Goal: Task Accomplishment & Management: Manage account settings

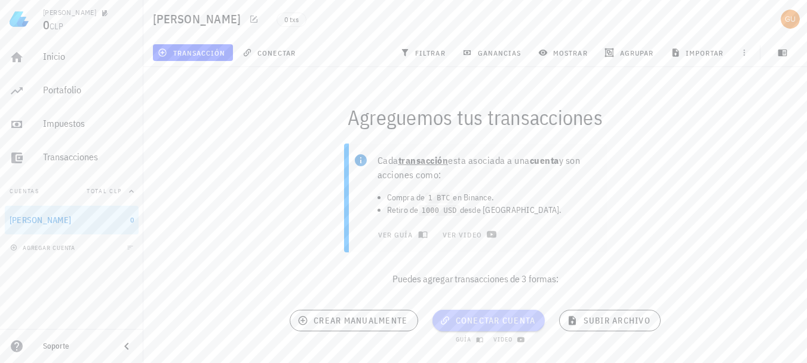
click at [483, 323] on span "conectar cuenta" at bounding box center [489, 320] width 94 height 11
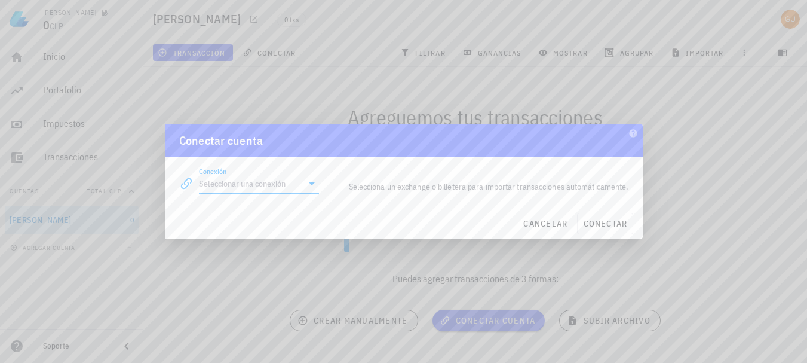
click at [281, 181] on input "Conexión" at bounding box center [251, 183] width 104 height 19
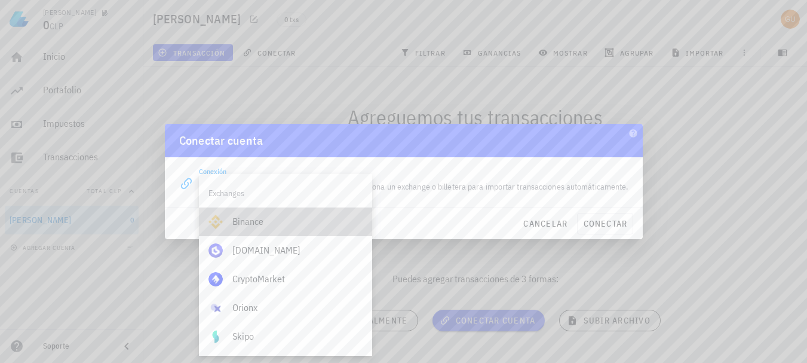
click at [263, 222] on div "Binance" at bounding box center [297, 221] width 130 height 11
type input "Binance"
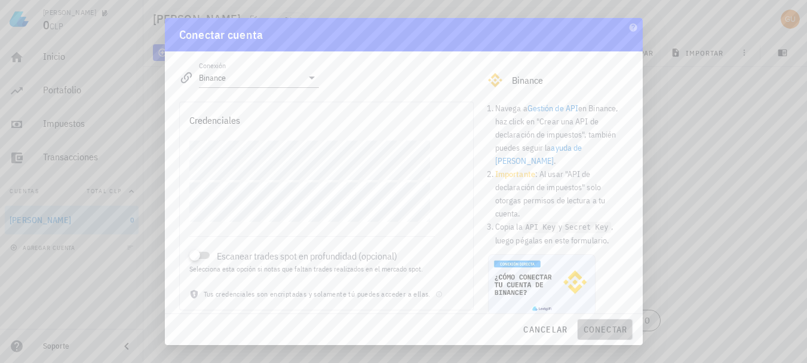
click at [625, 328] on span "conectar" at bounding box center [604, 329] width 45 height 11
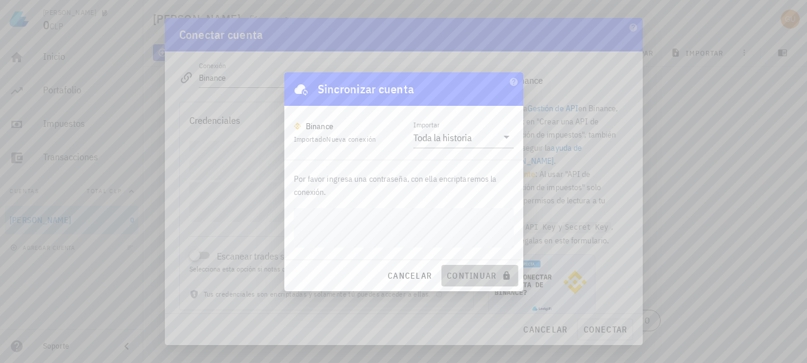
click at [480, 273] on span "continuar" at bounding box center [479, 275] width 67 height 11
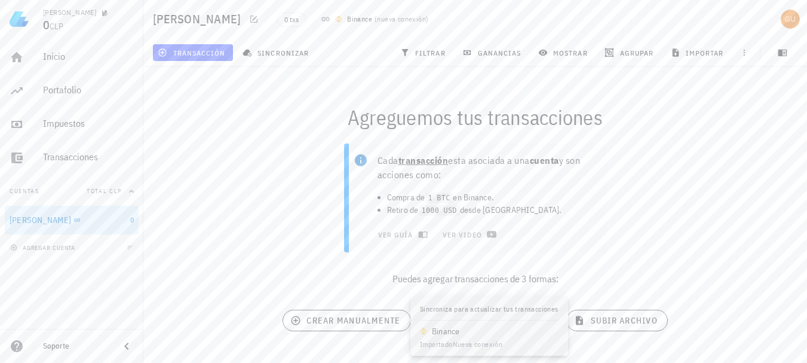
click at [487, 321] on span "sincronizar cuenta" at bounding box center [489, 320] width 108 height 11
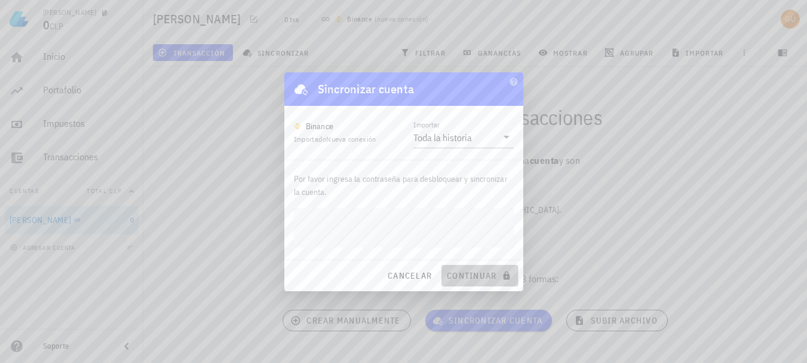
click at [471, 281] on button "continuar" at bounding box center [479, 276] width 76 height 22
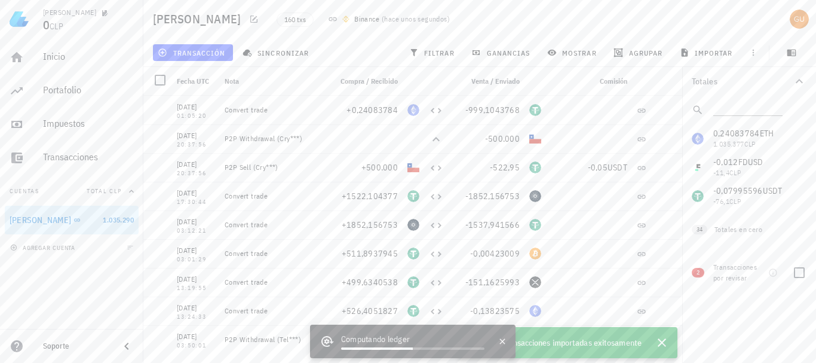
click at [754, 273] on div "Transacciones por revisar" at bounding box center [738, 273] width 50 height 22
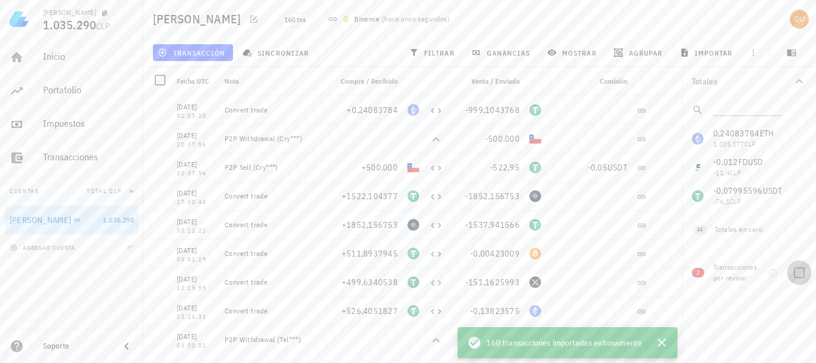
click at [803, 271] on div at bounding box center [799, 272] width 20 height 20
checkbox input "true"
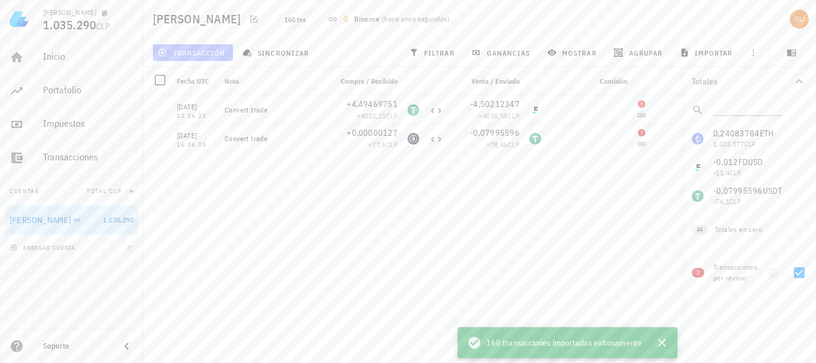
click at [197, 47] on button "transacción" at bounding box center [193, 52] width 80 height 17
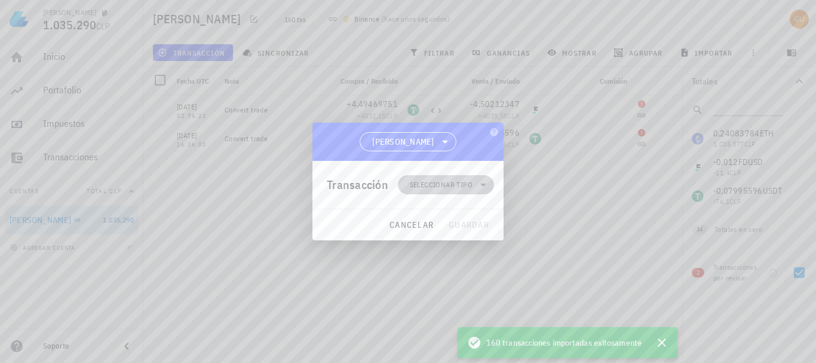
click at [442, 183] on span "Seleccionar tipo" at bounding box center [441, 185] width 63 height 12
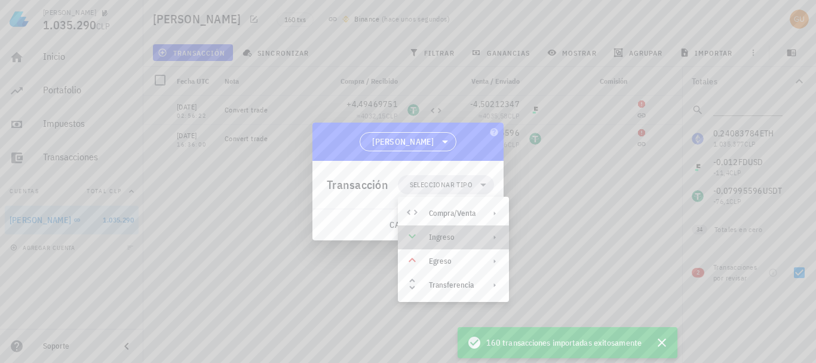
click at [450, 234] on div "Ingreso" at bounding box center [452, 237] width 47 height 10
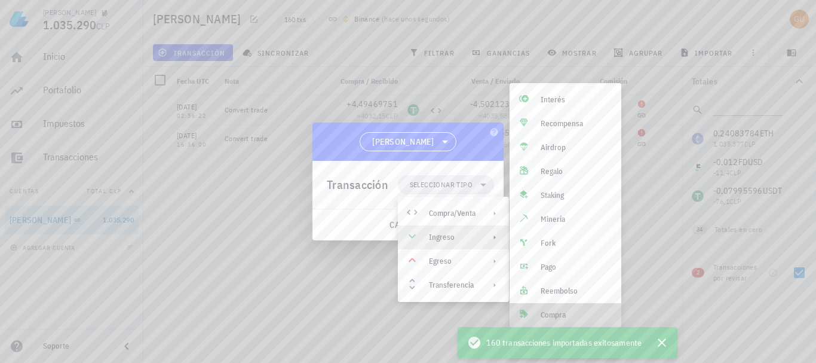
click at [567, 311] on div "Compra" at bounding box center [576, 315] width 71 height 10
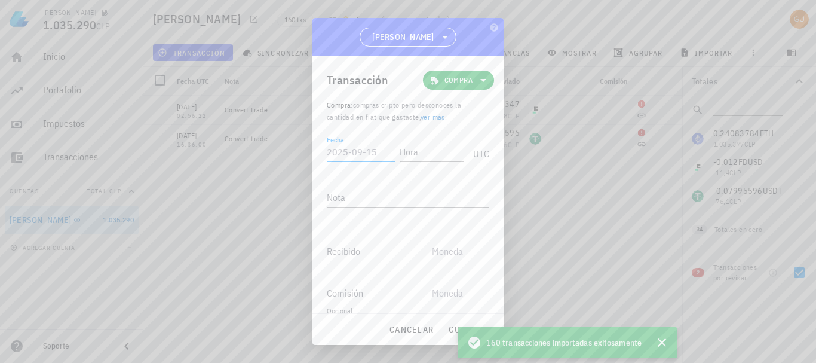
click at [360, 152] on input "Fecha" at bounding box center [361, 151] width 68 height 19
type input "[DATE]"
type input "13:00:00"
click at [367, 246] on input "Recibido" at bounding box center [377, 250] width 100 height 19
paste input "0,07995596"
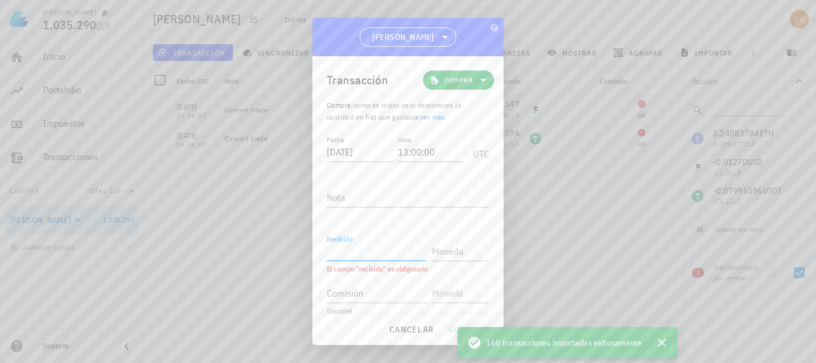
type input "0,07995596"
click at [433, 250] on input "text" at bounding box center [459, 250] width 55 height 19
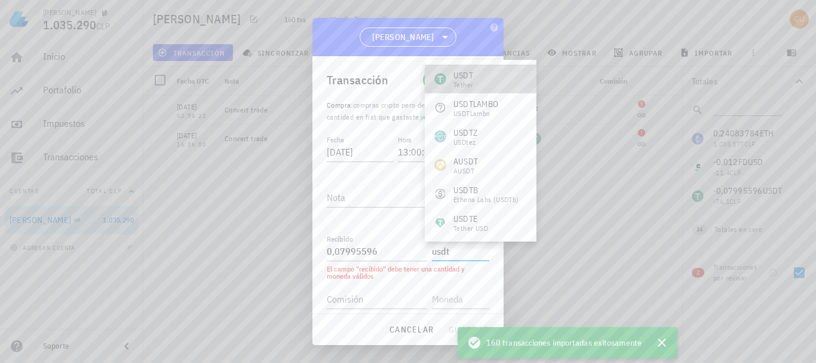
click at [480, 75] on div "USDT Tether" at bounding box center [481, 79] width 112 height 29
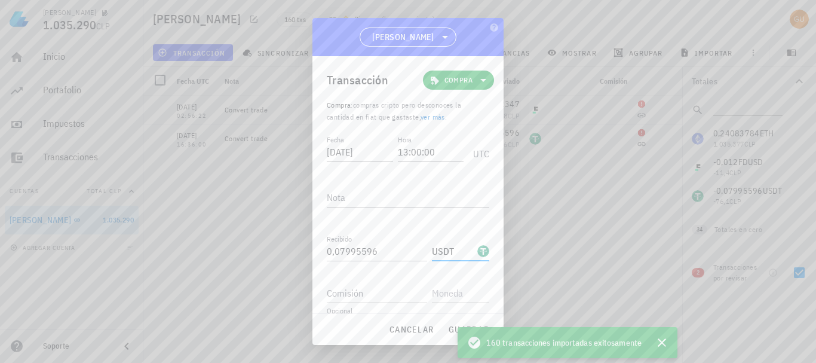
type input "USDT"
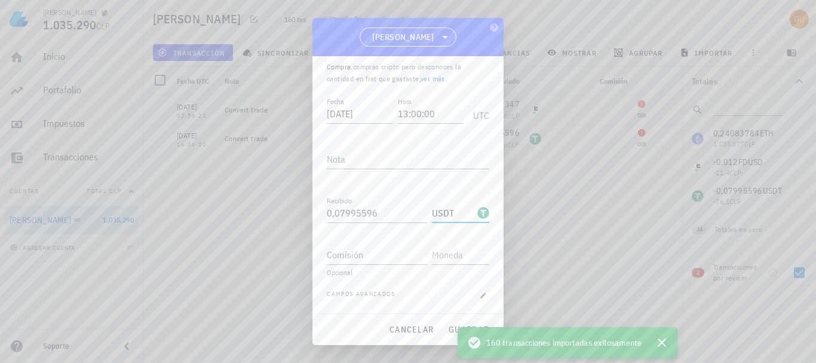
scroll to position [38, 0]
click at [453, 332] on span "guardar" at bounding box center [468, 329] width 41 height 11
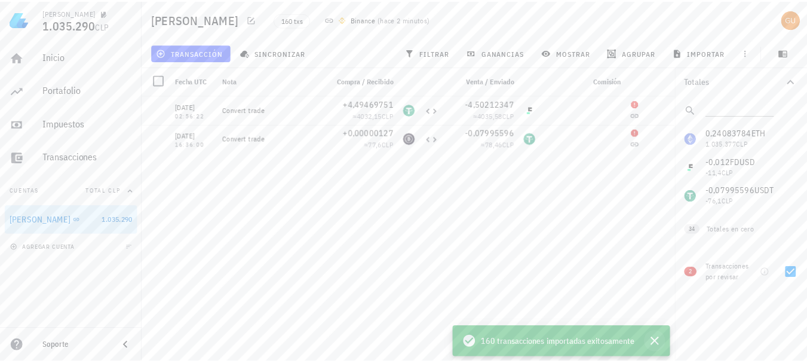
scroll to position [0, 0]
click at [662, 341] on icon "button" at bounding box center [662, 342] width 14 height 14
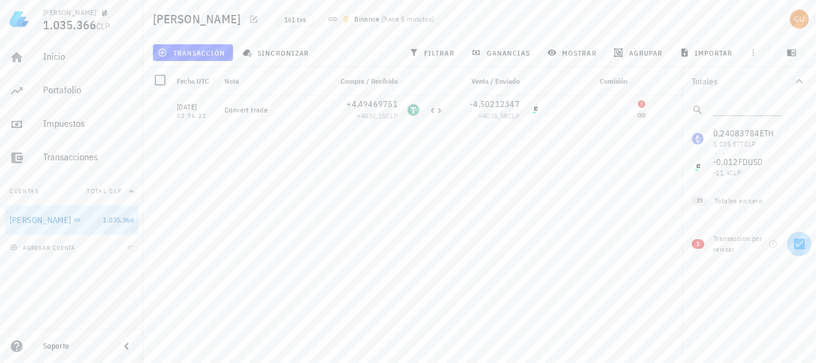
click at [803, 245] on div at bounding box center [799, 244] width 20 height 20
checkbox input "true"
click at [205, 52] on span "transacción" at bounding box center [192, 53] width 65 height 10
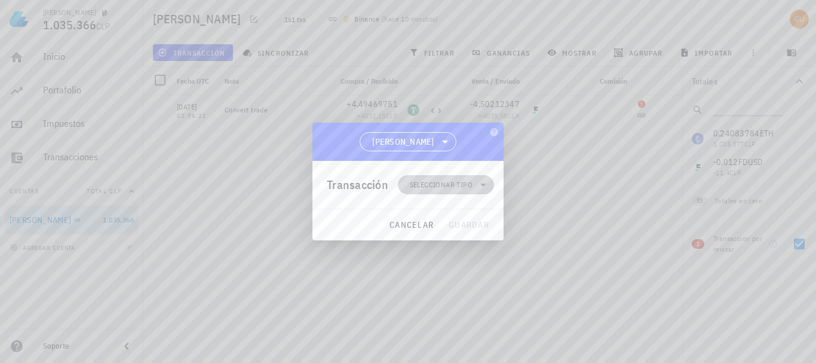
click at [447, 181] on span "Seleccionar tipo" at bounding box center [441, 185] width 63 height 12
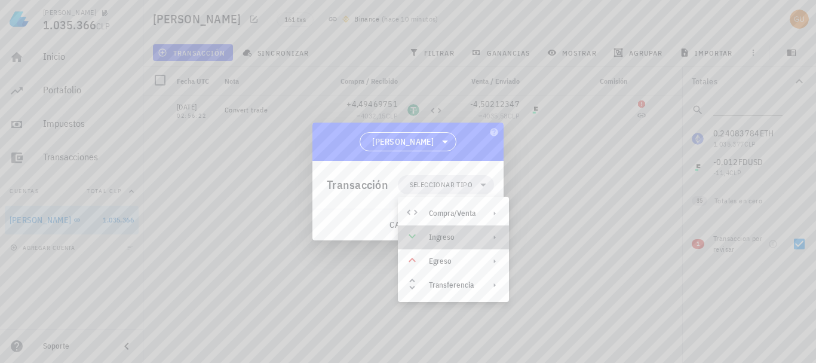
click at [443, 229] on div "Ingreso" at bounding box center [453, 237] width 111 height 24
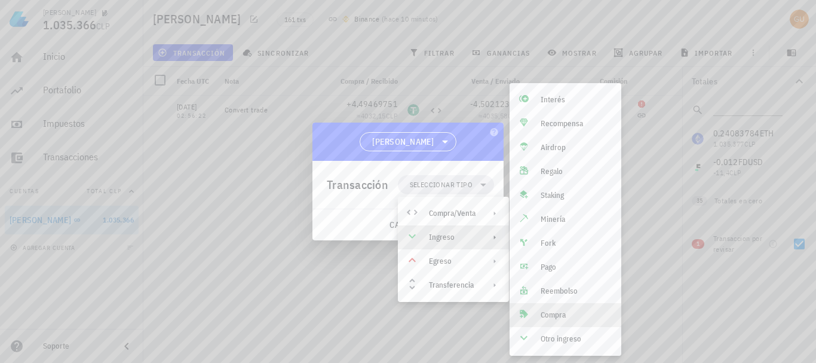
click at [563, 318] on div "Compra" at bounding box center [576, 315] width 71 height 10
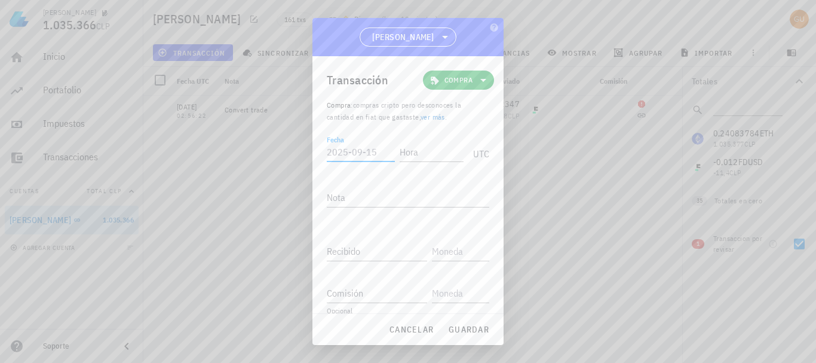
click at [346, 148] on input "Fecha" at bounding box center [361, 151] width 68 height 19
type input "[DATE]"
type input "02:00:00"
click at [372, 247] on input "Recibido" at bounding box center [377, 250] width 100 height 19
paste input "12"
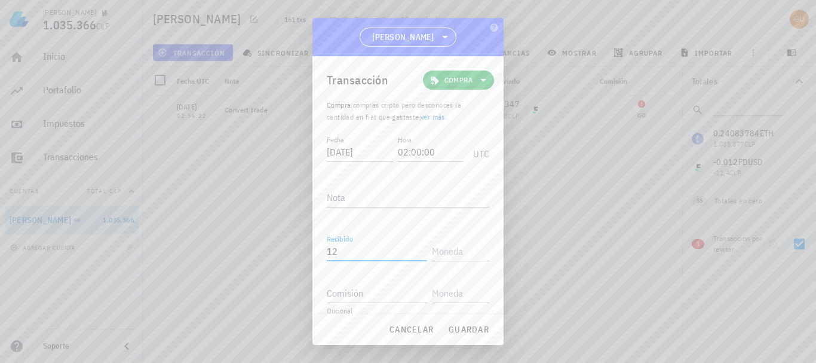
type input "1"
type input "0,012"
click at [443, 248] on input "text" at bounding box center [459, 250] width 55 height 19
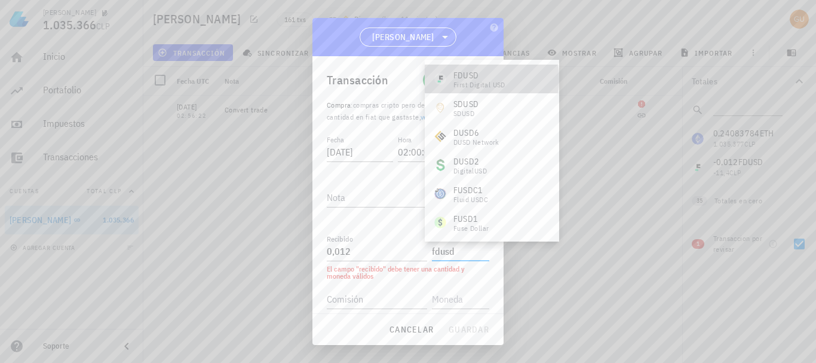
click at [511, 76] on div "FDUSD First Digital USD" at bounding box center [492, 79] width 134 height 29
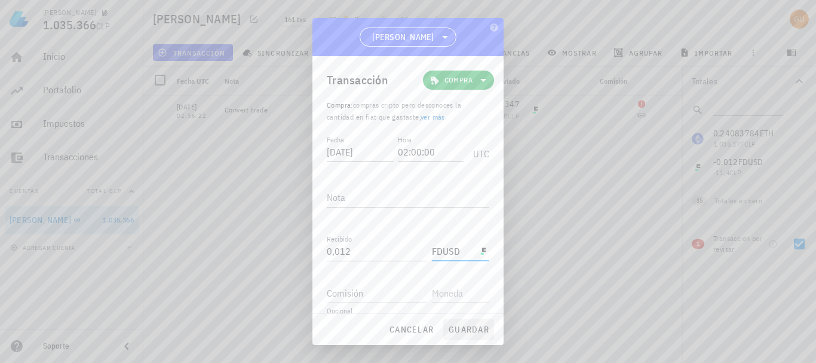
type input "FDUSD"
click at [487, 327] on span "guardar" at bounding box center [468, 329] width 41 height 11
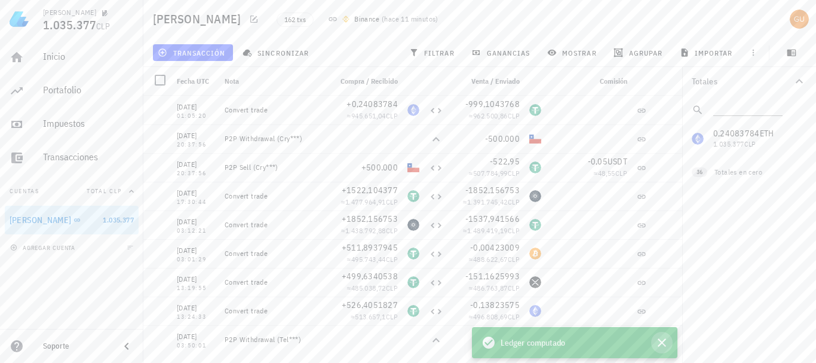
click at [662, 342] on icon "button" at bounding box center [662, 342] width 8 height 8
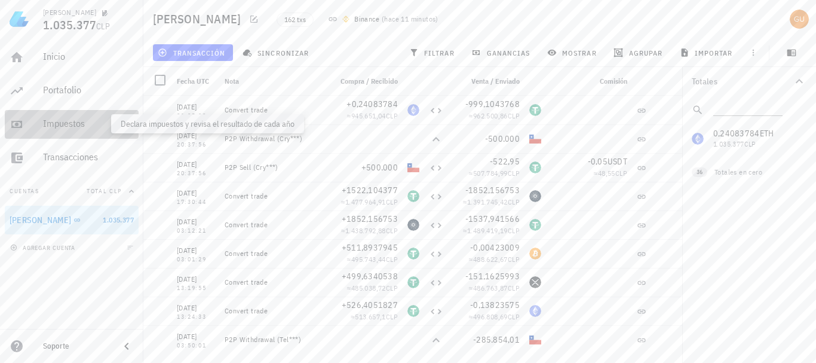
click at [55, 121] on div "Impuestos" at bounding box center [88, 123] width 91 height 11
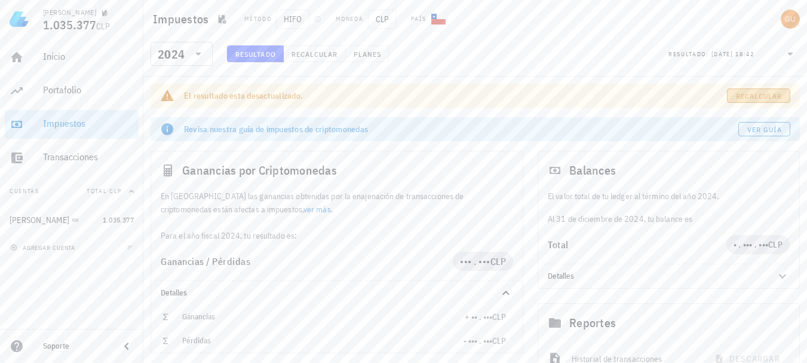
click at [772, 94] on span "Recalcular" at bounding box center [758, 95] width 47 height 9
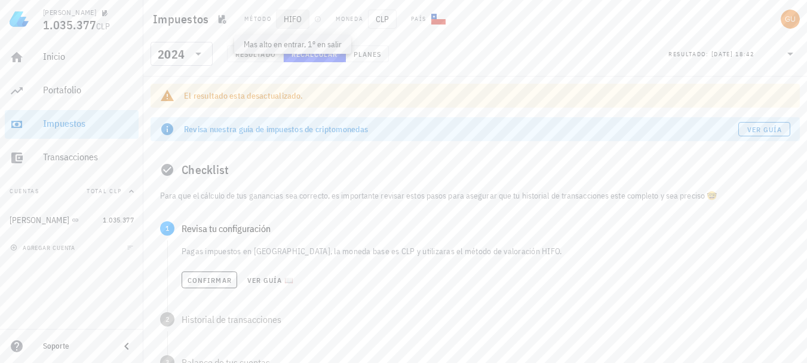
click at [293, 19] on span "HIFO" at bounding box center [292, 19] width 33 height 19
click at [286, 17] on span "HIFO" at bounding box center [292, 19] width 33 height 19
click at [290, 17] on span "HIFO" at bounding box center [292, 19] width 33 height 19
click at [315, 17] on icon "button" at bounding box center [317, 19] width 7 height 7
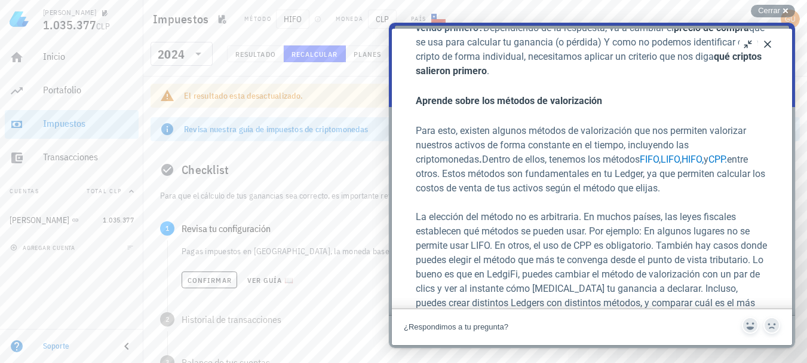
scroll to position [36, 0]
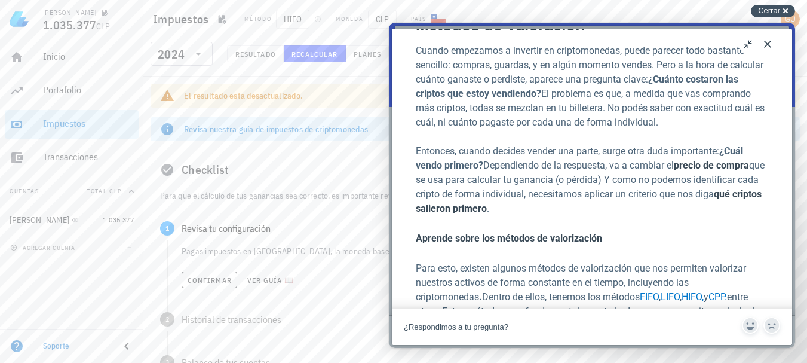
click at [771, 7] on span "Cerrar" at bounding box center [769, 10] width 22 height 9
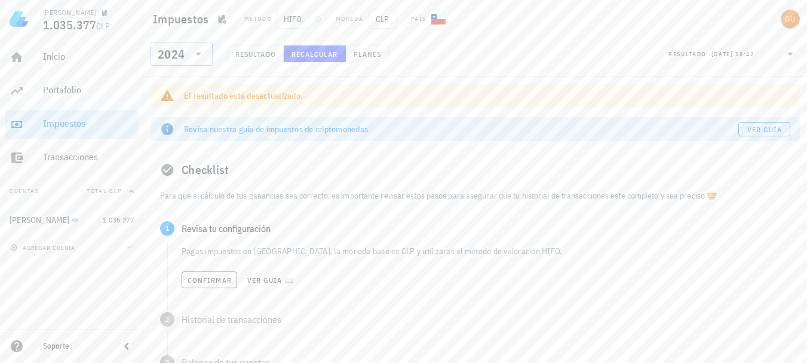
click at [200, 50] on icon at bounding box center [198, 54] width 14 height 14
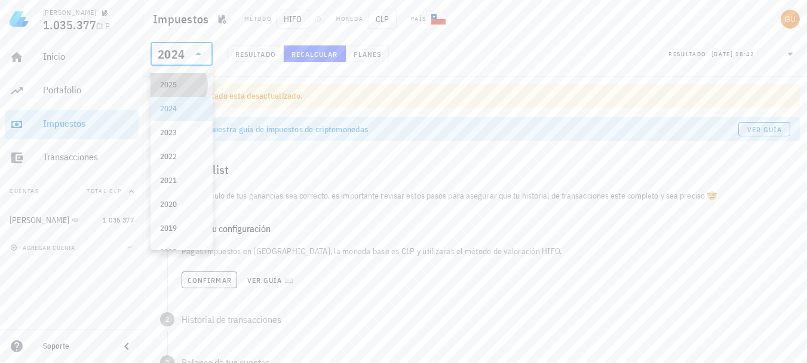
click at [190, 85] on div "2025" at bounding box center [181, 85] width 43 height 10
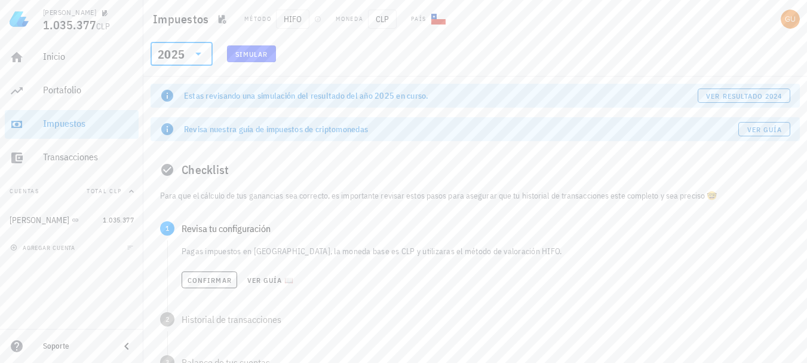
click at [196, 54] on icon at bounding box center [198, 54] width 14 height 14
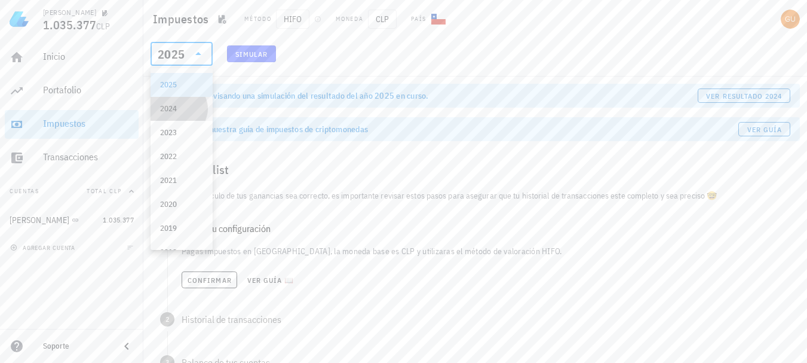
click at [185, 105] on div "2024" at bounding box center [181, 109] width 43 height 10
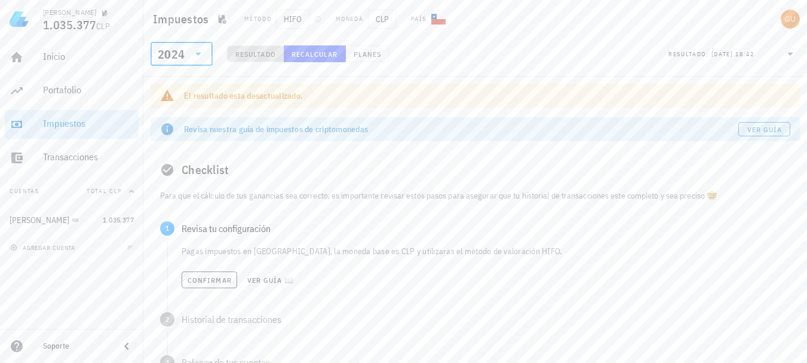
click at [258, 54] on span "Resultado" at bounding box center [255, 54] width 41 height 9
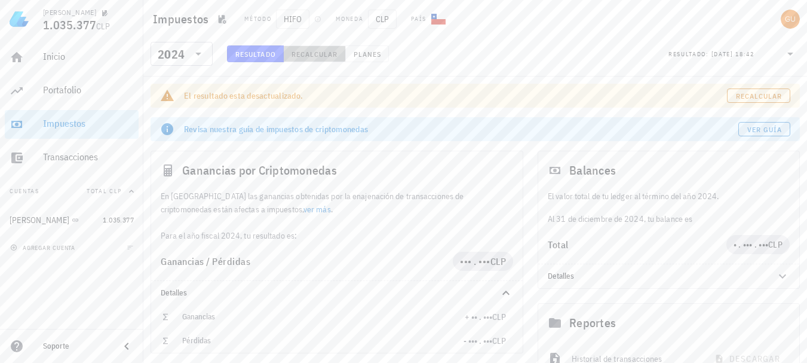
click at [306, 56] on span "Recalcular" at bounding box center [314, 54] width 47 height 9
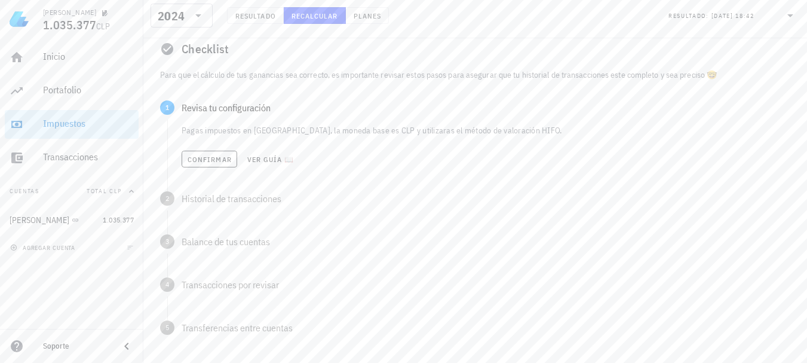
scroll to position [176, 0]
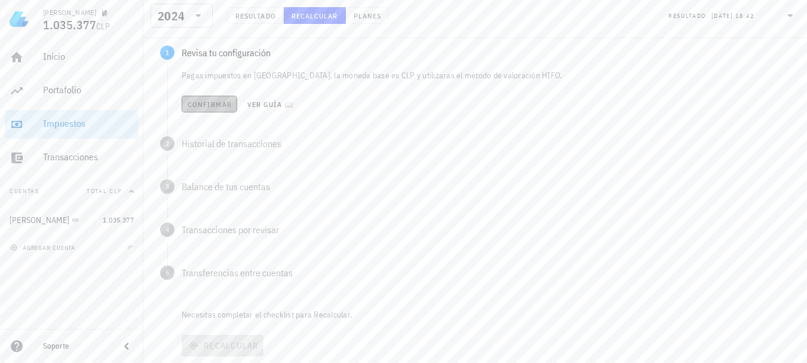
click at [207, 102] on span "Confirmar" at bounding box center [209, 104] width 45 height 9
click at [214, 148] on span "Confirmar" at bounding box center [209, 147] width 45 height 9
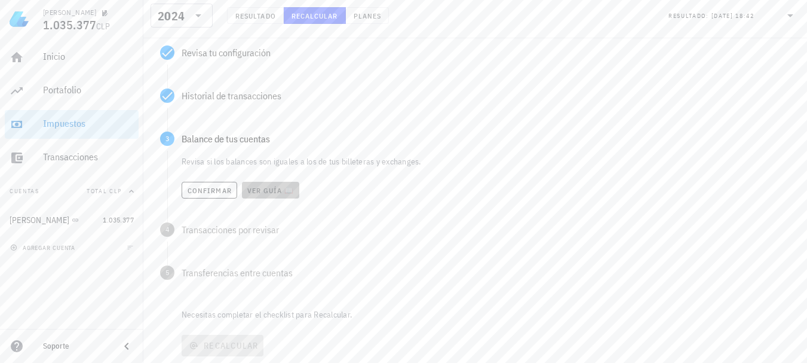
click at [283, 191] on span "Ver guía 📖" at bounding box center [271, 190] width 48 height 9
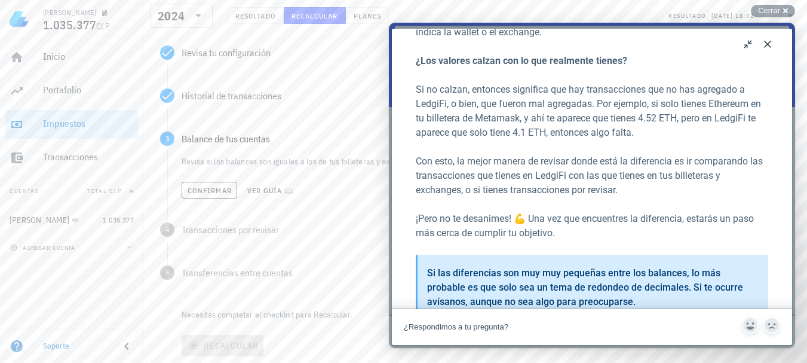
scroll to position [130, 0]
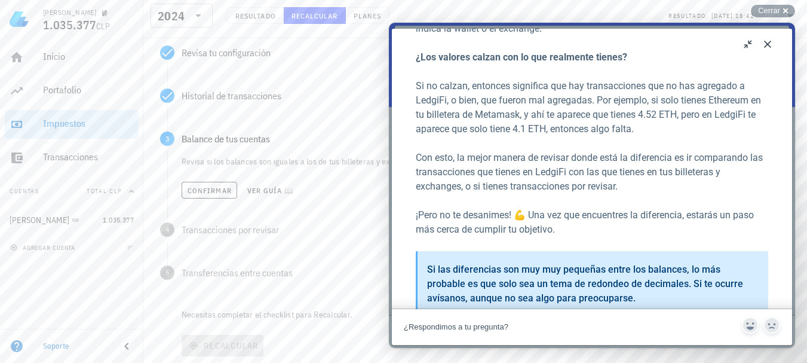
drag, startPoint x: 793, startPoint y: 140, endPoint x: 793, endPoint y: 154, distance: 13.8
click at [793, 154] on div "Close u Cómo cuadrar tus balances Cómo cuadrar tus balances Open in a new windo…" at bounding box center [592, 185] width 406 height 325
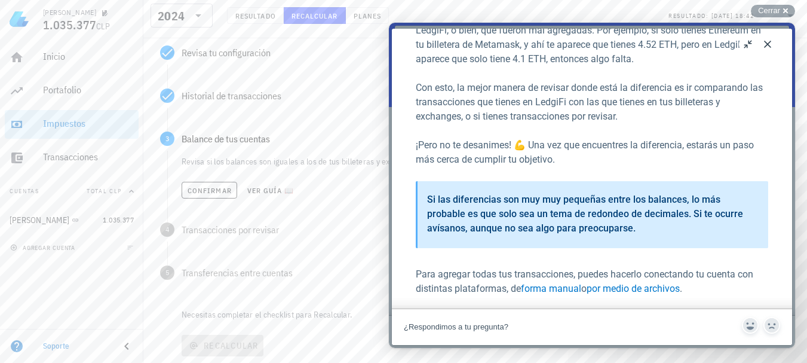
scroll to position [201, 0]
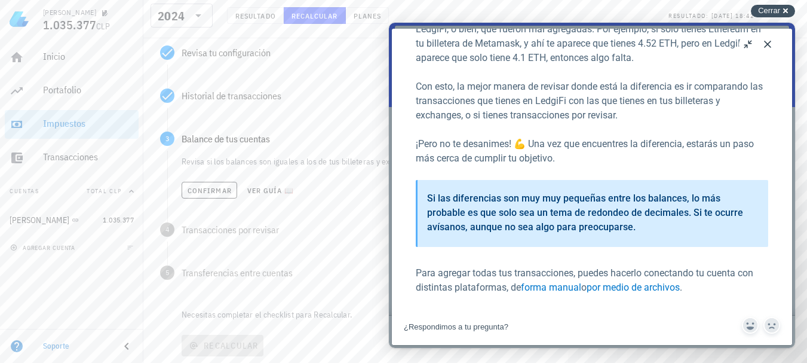
click at [768, 9] on span "Cerrar" at bounding box center [769, 10] width 22 height 9
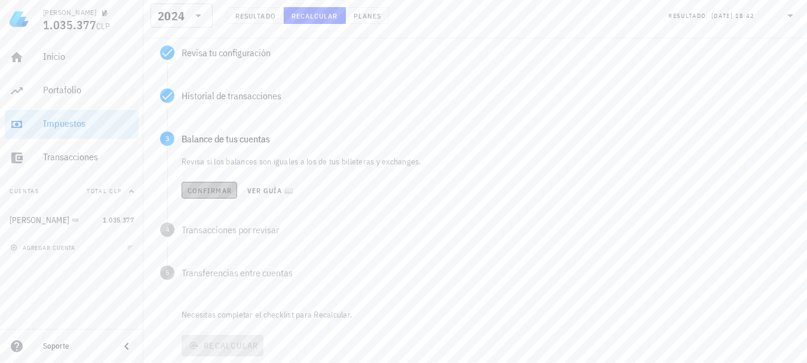
click at [214, 191] on span "Confirmar" at bounding box center [209, 190] width 45 height 9
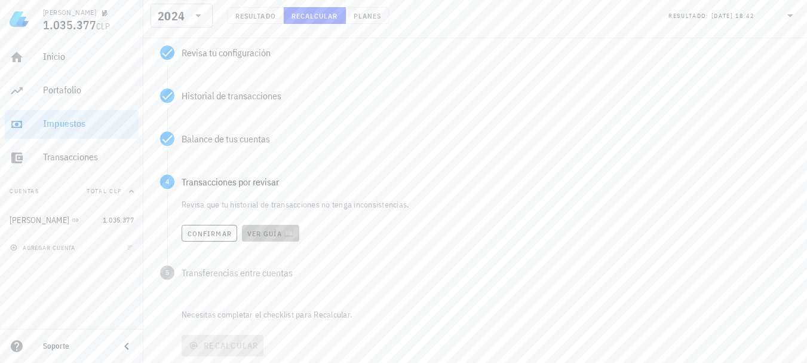
click at [279, 236] on span "Ver guía 📖" at bounding box center [271, 233] width 48 height 9
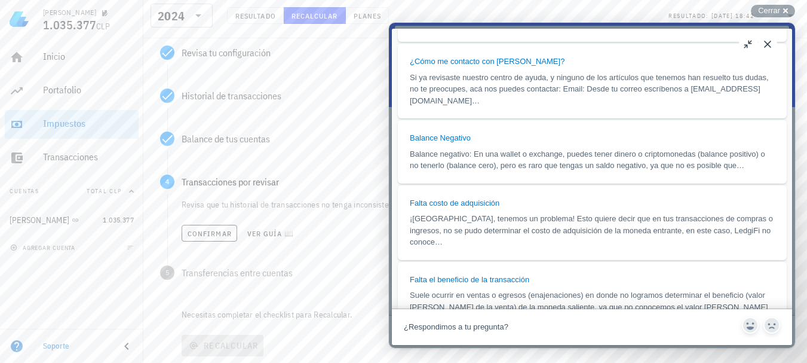
scroll to position [1364, 0]
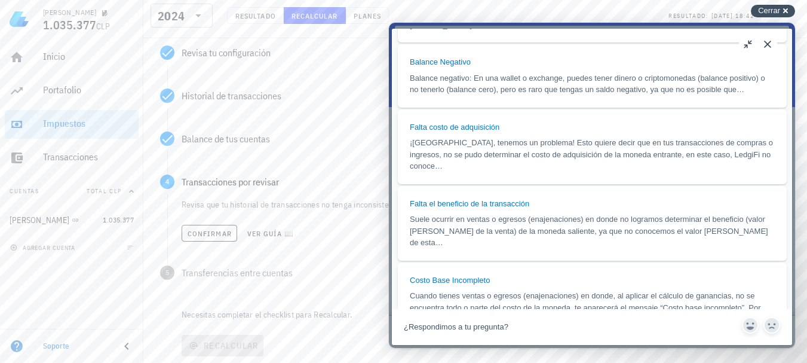
click at [766, 11] on span "Cerrar" at bounding box center [769, 10] width 22 height 9
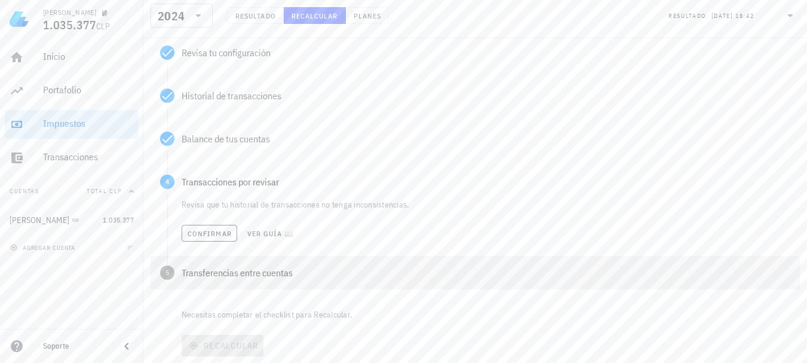
click at [241, 272] on div "Transferencias entre cuentas" at bounding box center [486, 273] width 609 height 10
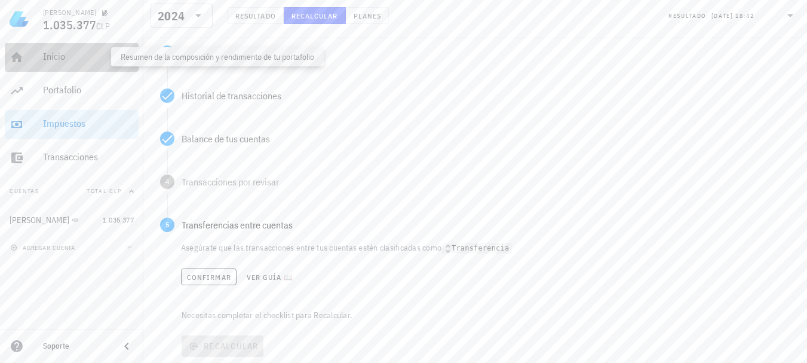
click at [73, 51] on div "Inicio" at bounding box center [88, 56] width 91 height 11
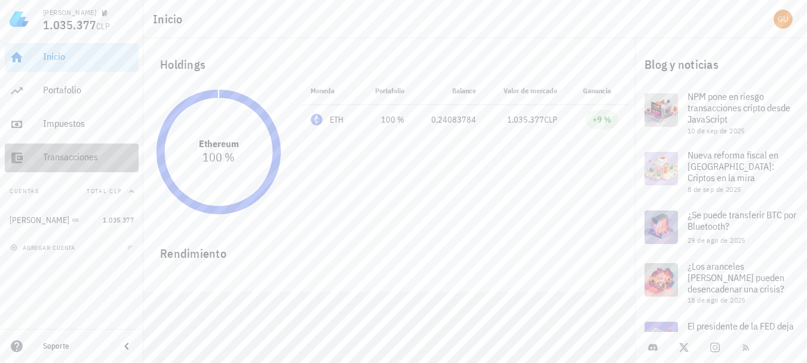
click at [70, 154] on div "Transacciones" at bounding box center [88, 156] width 91 height 11
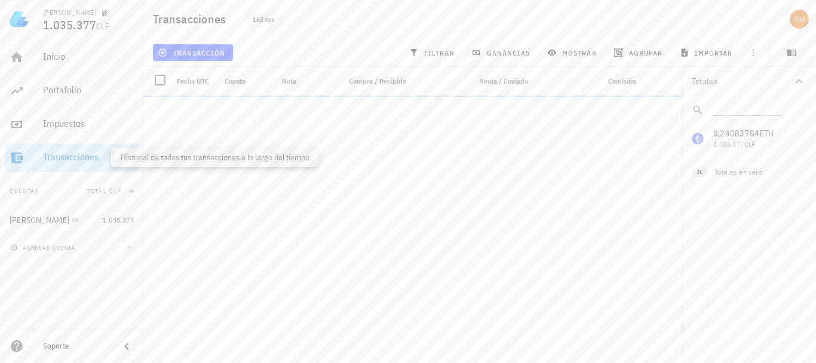
click at [70, 154] on div "Transacciones" at bounding box center [88, 156] width 91 height 11
